Goal: Use online tool/utility

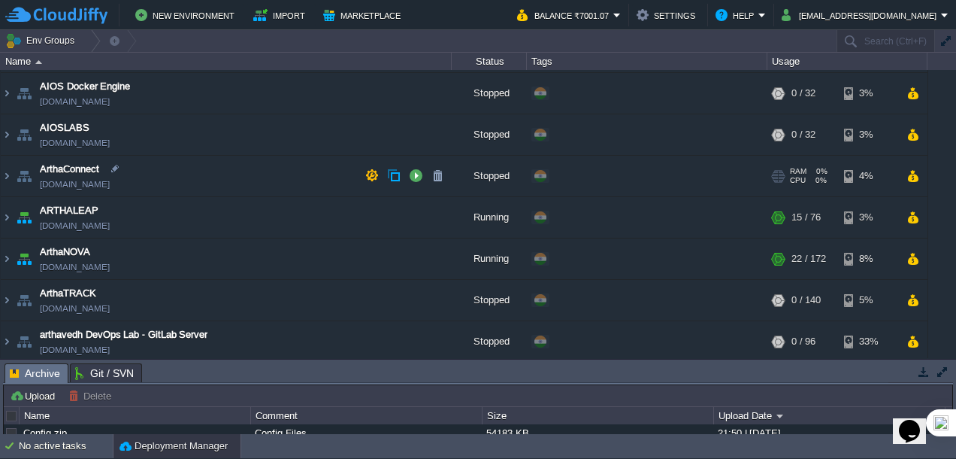
scroll to position [301, 0]
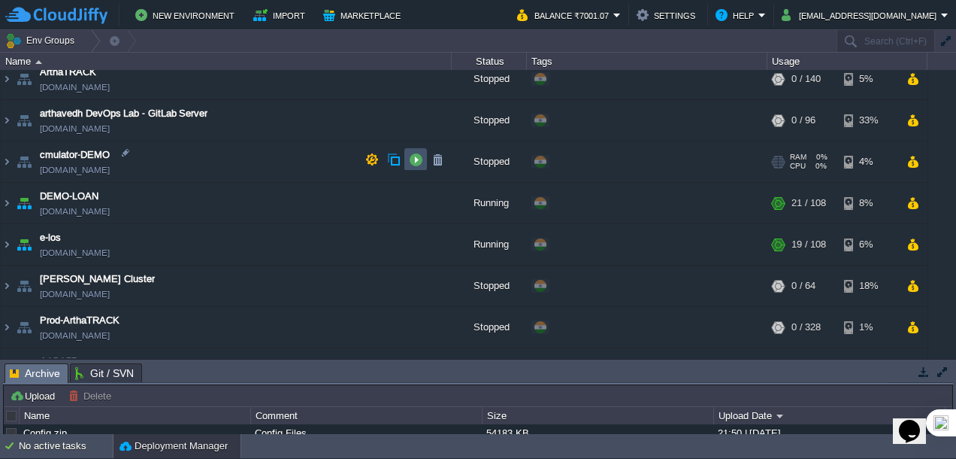
click at [409, 165] on button "button" at bounding box center [416, 160] width 14 height 14
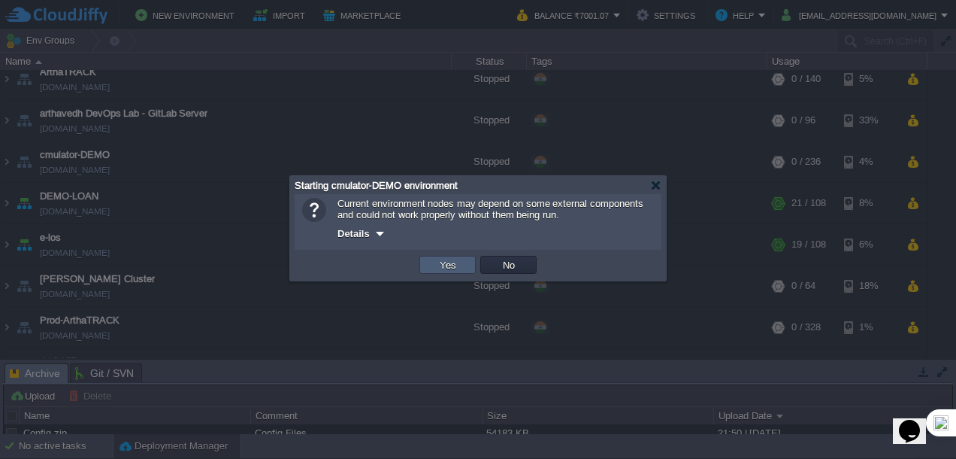
click at [451, 269] on button "Yes" at bounding box center [448, 265] width 26 height 14
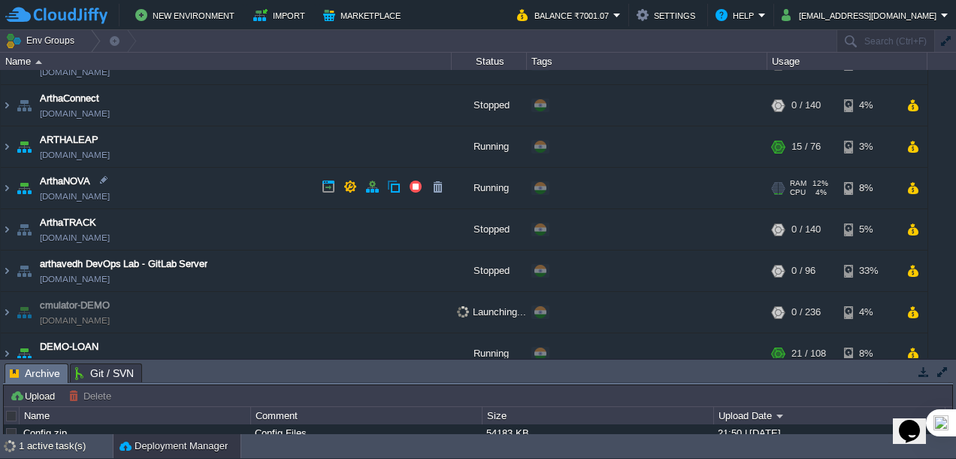
scroll to position [117, 0]
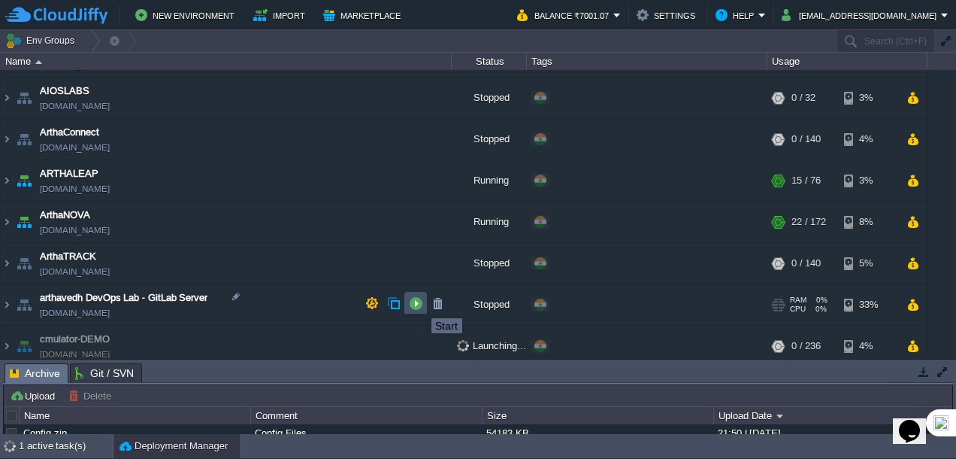
click at [416, 303] on button "button" at bounding box center [416, 303] width 14 height 14
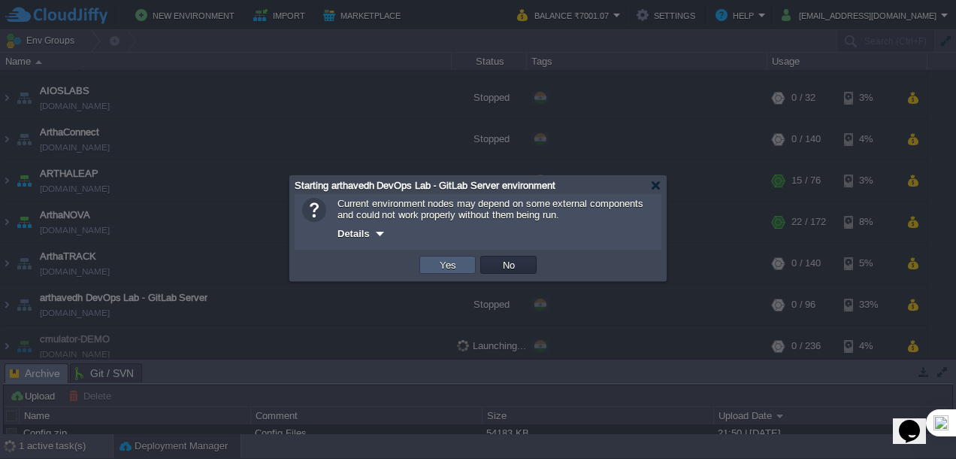
click at [448, 263] on button "Yes" at bounding box center [448, 265] width 26 height 14
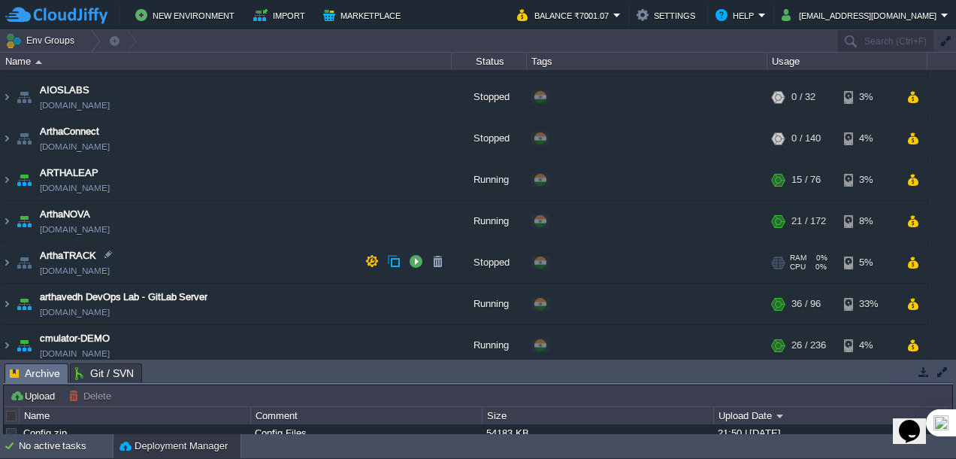
scroll to position [192, 0]
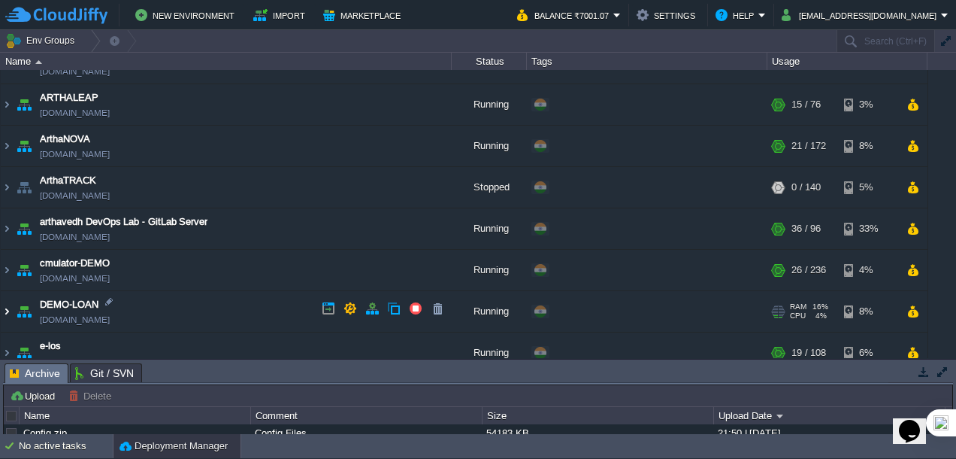
click at [7, 310] on img at bounding box center [7, 311] width 12 height 41
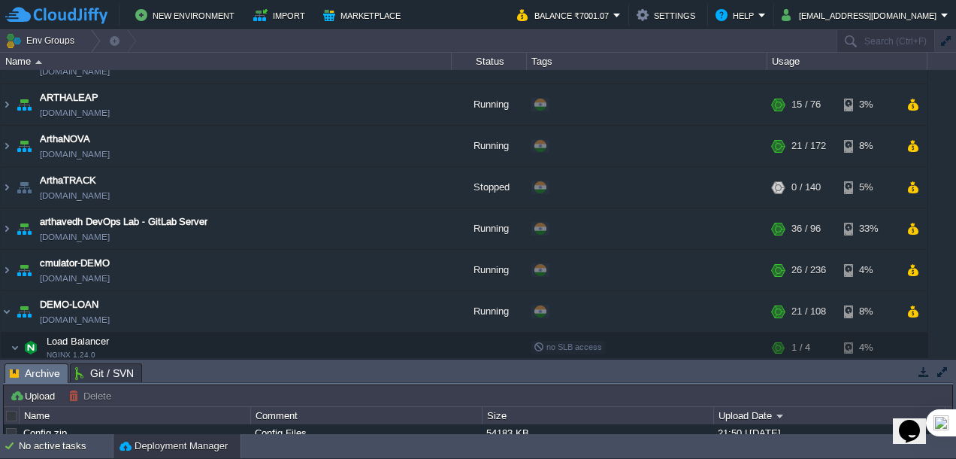
scroll to position [418, 0]
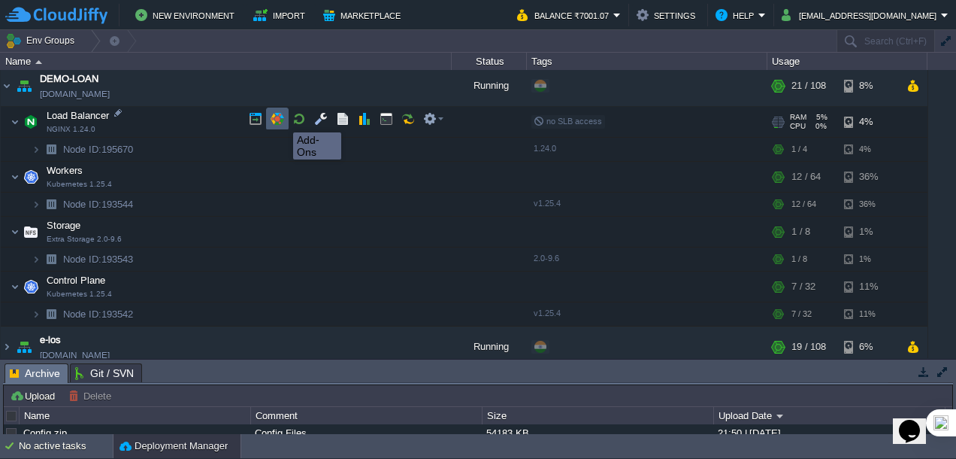
click at [282, 119] on button "button" at bounding box center [278, 119] width 14 height 14
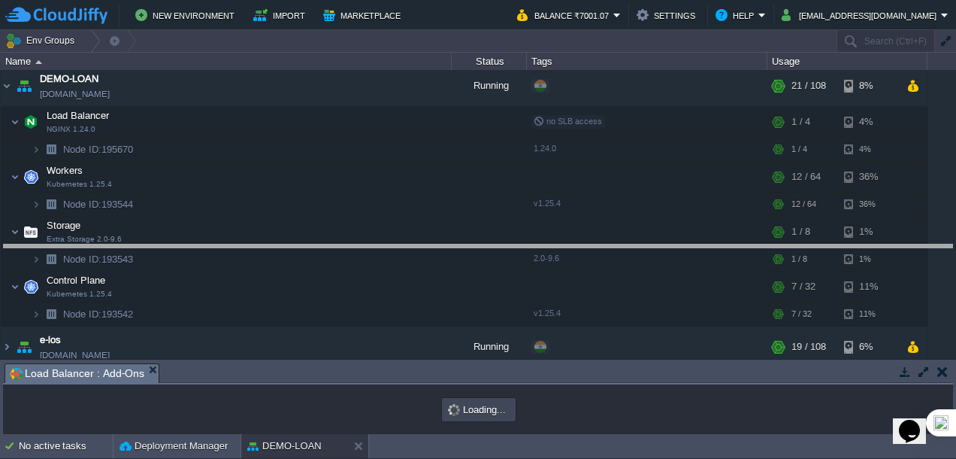
drag, startPoint x: 417, startPoint y: 371, endPoint x: 425, endPoint y: 253, distance: 119.0
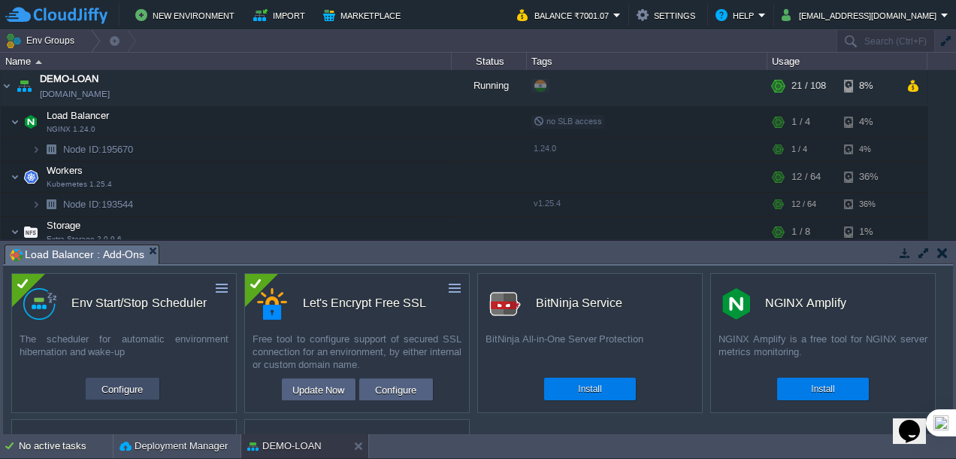
click at [126, 383] on button "Configure" at bounding box center [122, 389] width 50 height 18
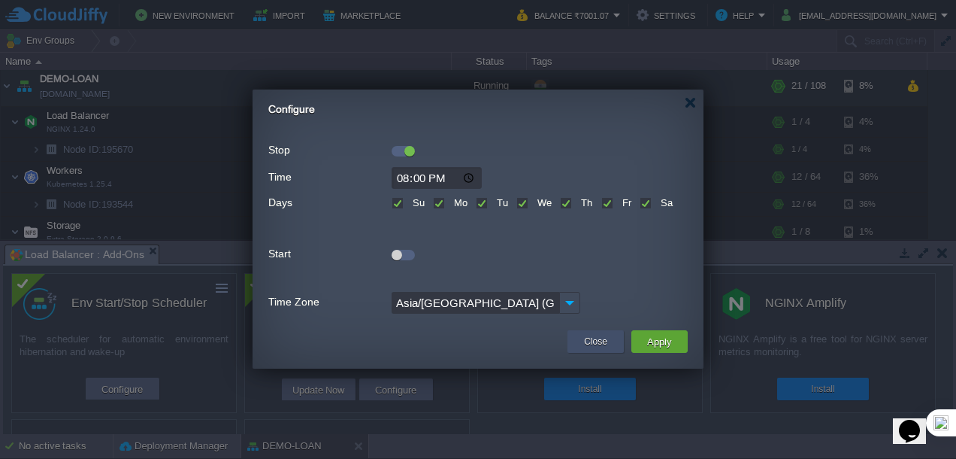
click at [585, 338] on button "Close" at bounding box center [595, 341] width 23 height 15
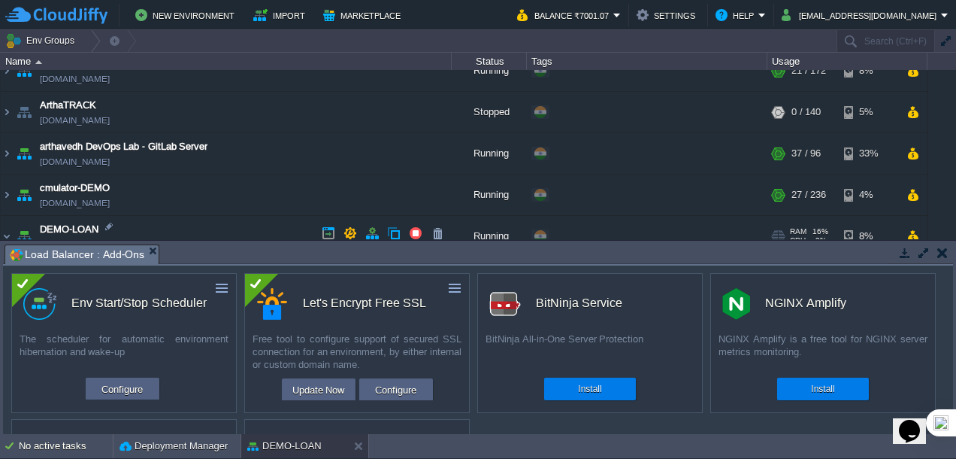
scroll to position [343, 0]
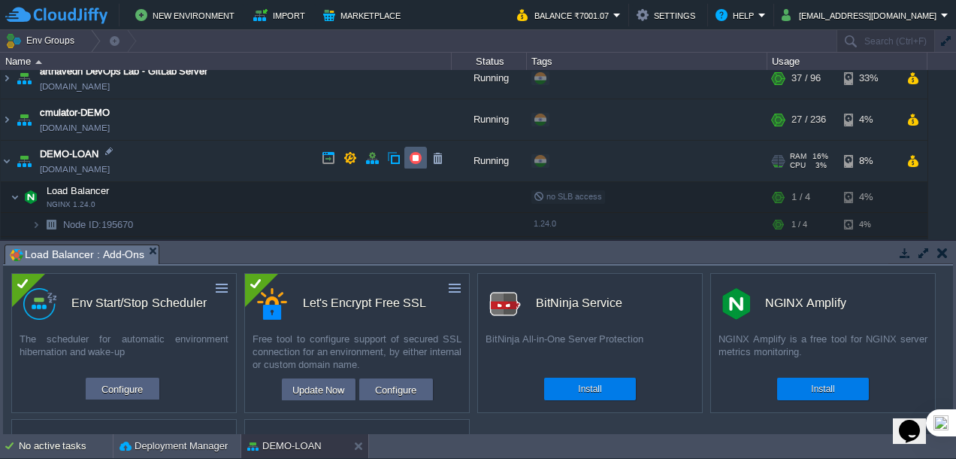
click at [406, 158] on td at bounding box center [415, 158] width 23 height 23
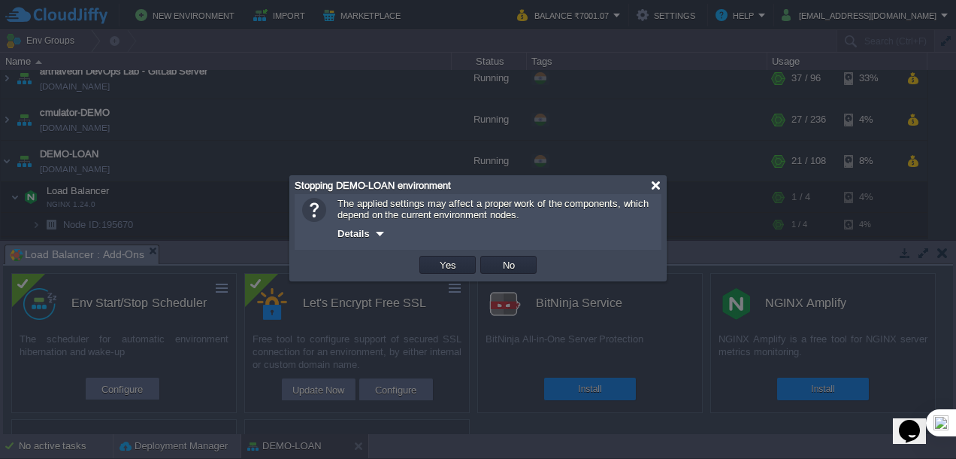
click at [656, 183] on div at bounding box center [655, 185] width 11 height 11
